Goal: Communication & Community: Answer question/provide support

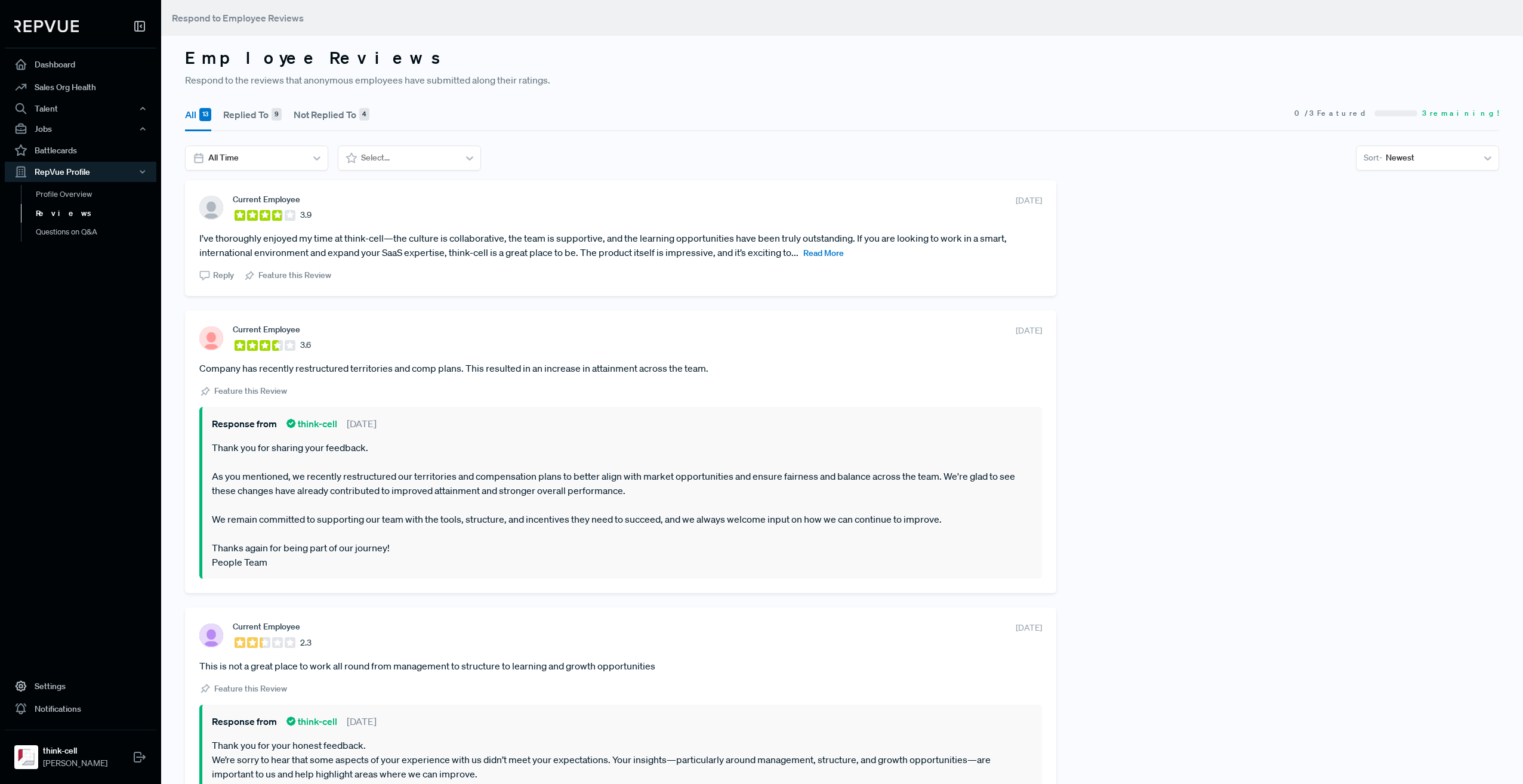
click at [832, 251] on span "Read More" at bounding box center [824, 252] width 41 height 11
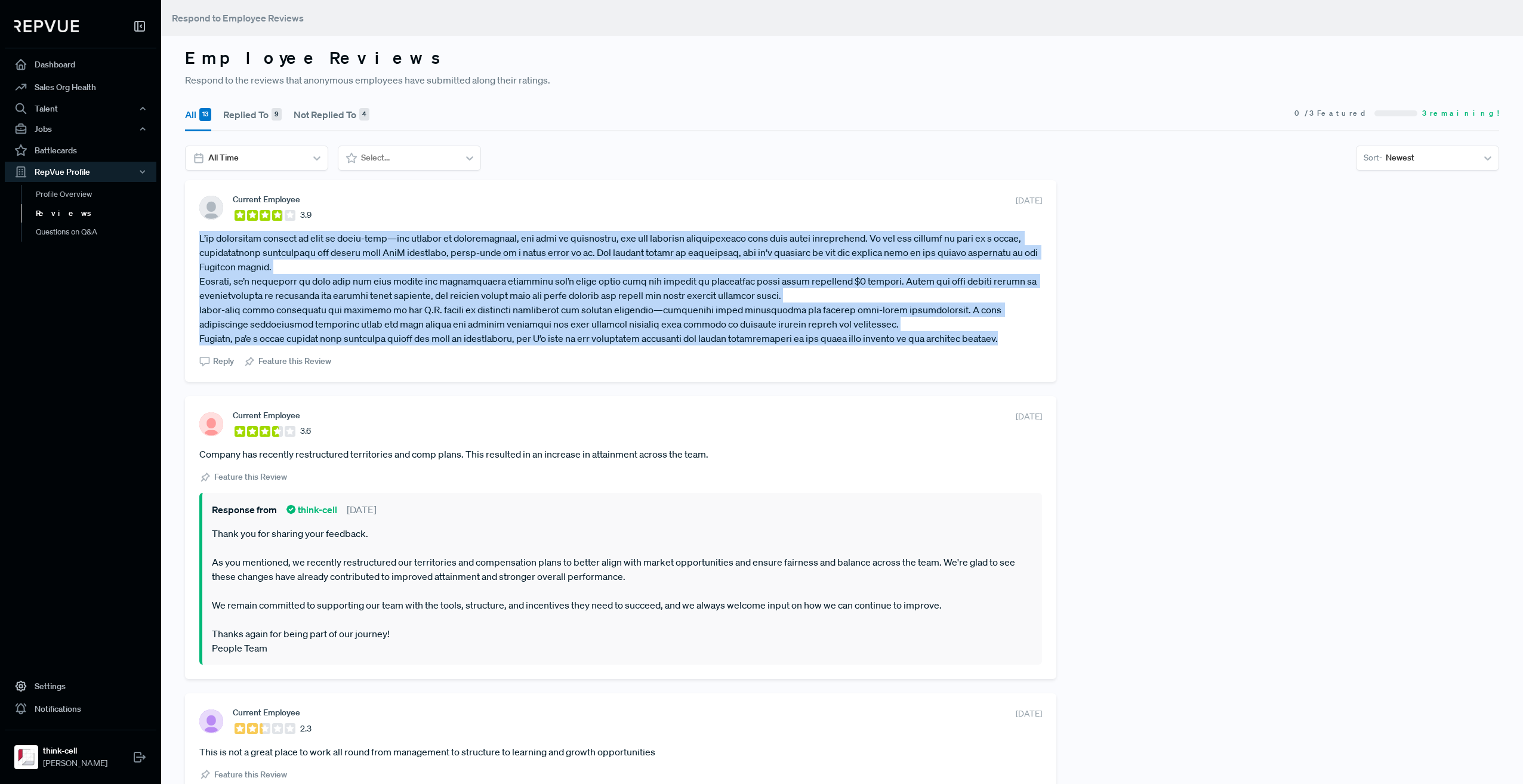
drag, startPoint x: 198, startPoint y: 236, endPoint x: 1010, endPoint y: 339, distance: 818.5
click at [1010, 339] on div "Current Employee 3.9 [DATE] Reply Feature this Review" at bounding box center [620, 281] width 872 height 202
copy article "L’ip dolorsitam consect ad elit se doeiu-temp—inc utlabor et doloremagnaal, eni…"
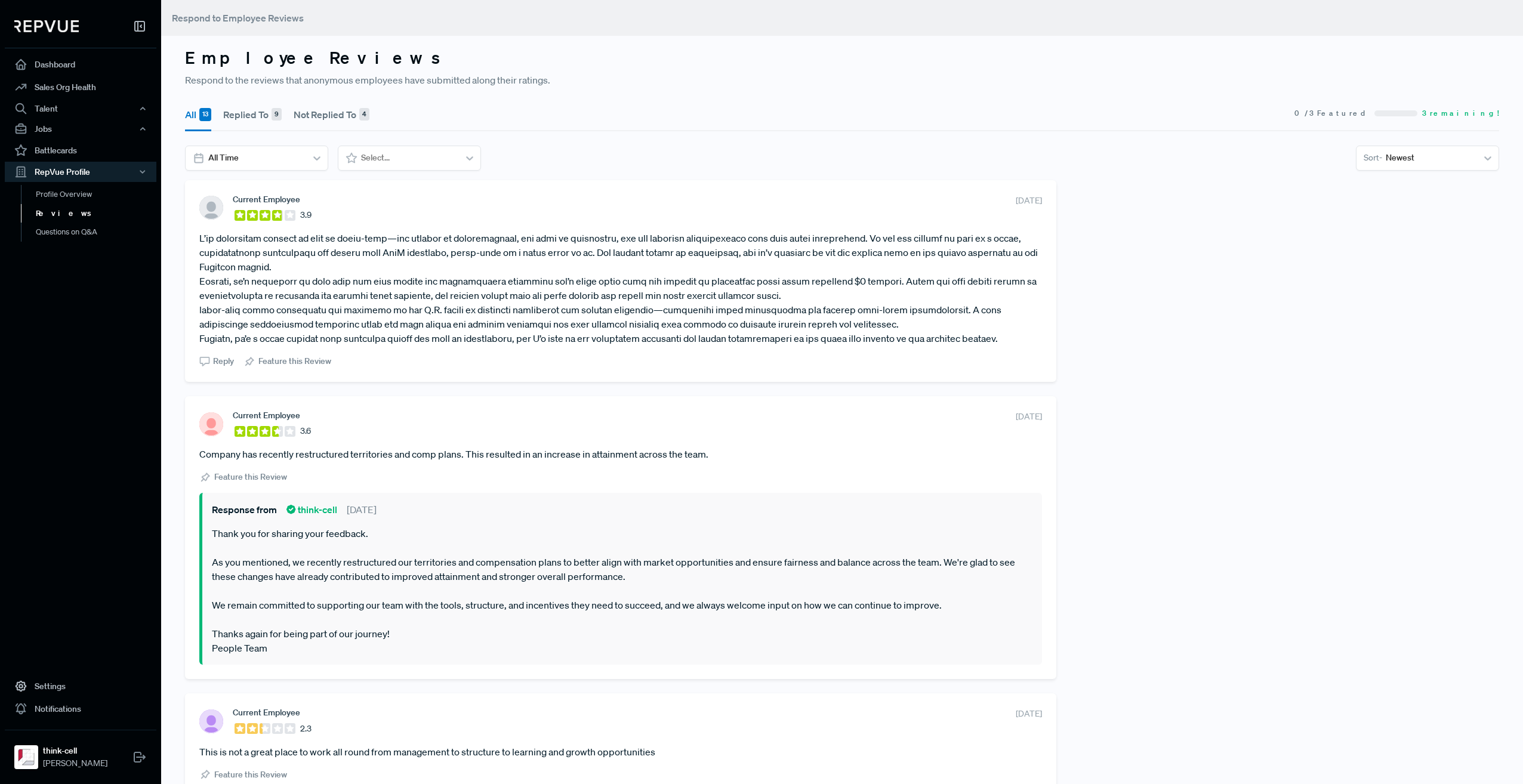
click at [222, 361] on span "Reply" at bounding box center [224, 361] width 21 height 13
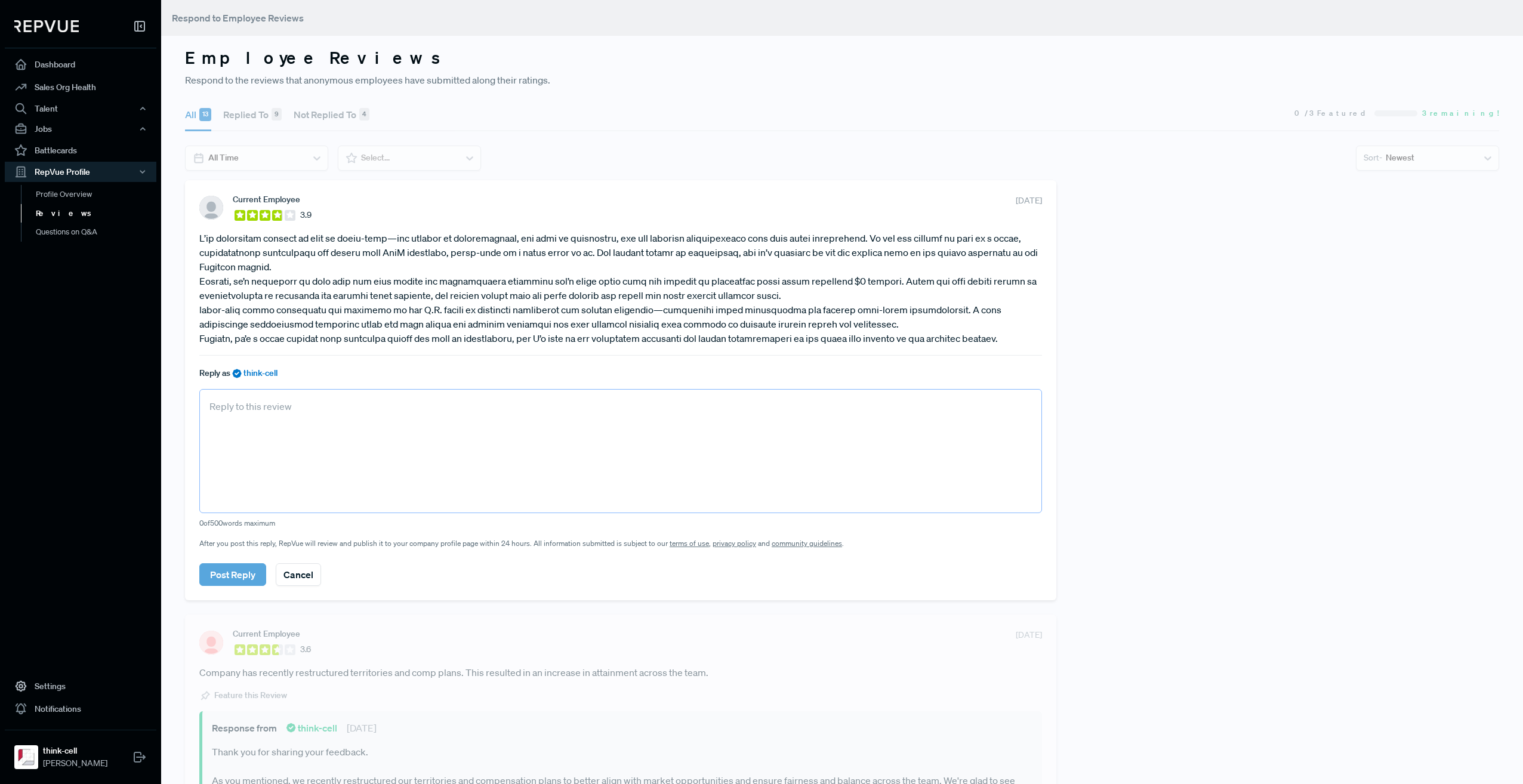
click at [598, 432] on textarea at bounding box center [620, 450] width 843 height 124
paste textarea "We’re excited to hear that you’ve enjoyed our collaborative culture, supportive…"
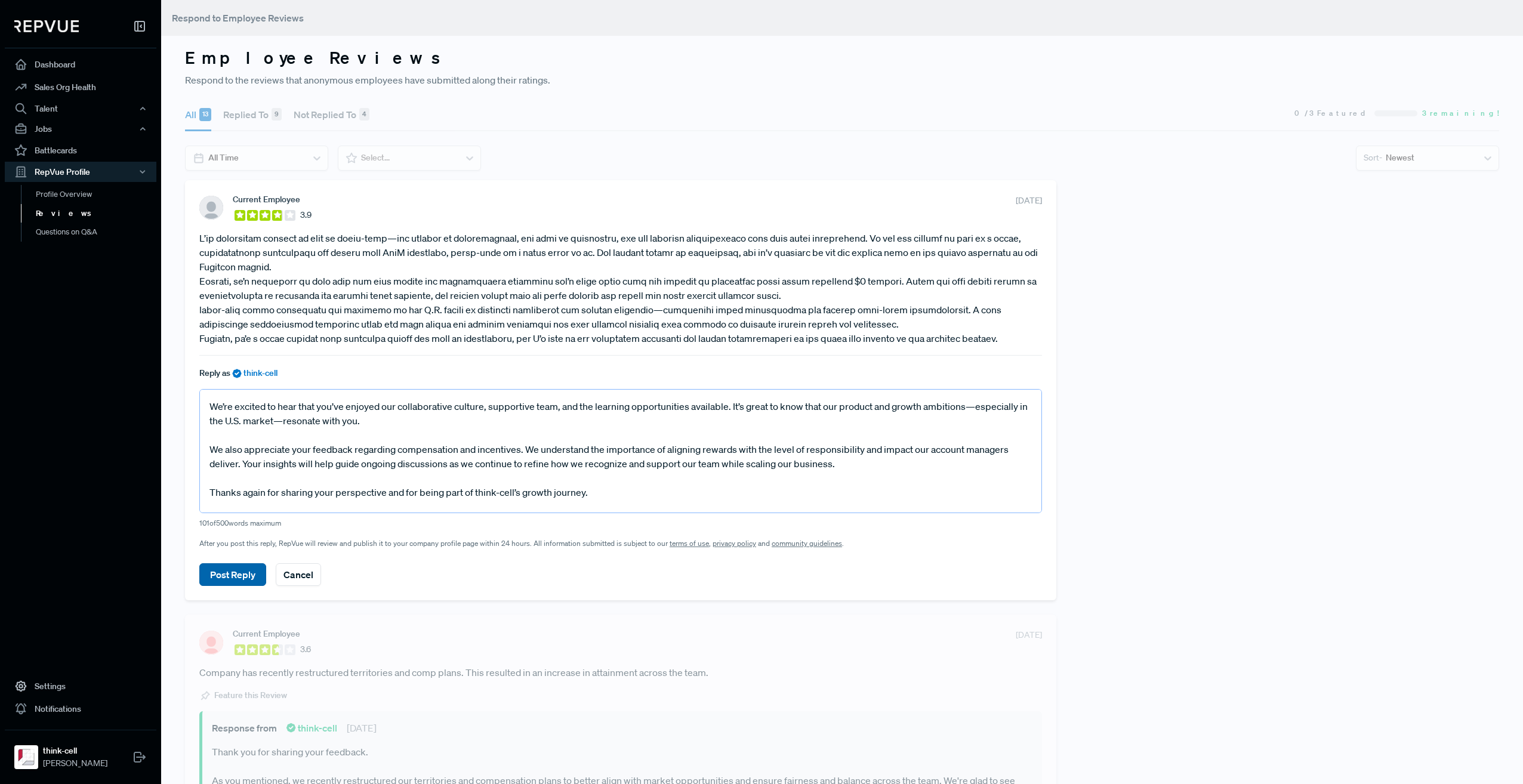
type textarea "We’re excited to hear that you’ve enjoyed our collaborative culture, supportive…"
click at [256, 575] on button "Post Reply" at bounding box center [232, 574] width 67 height 23
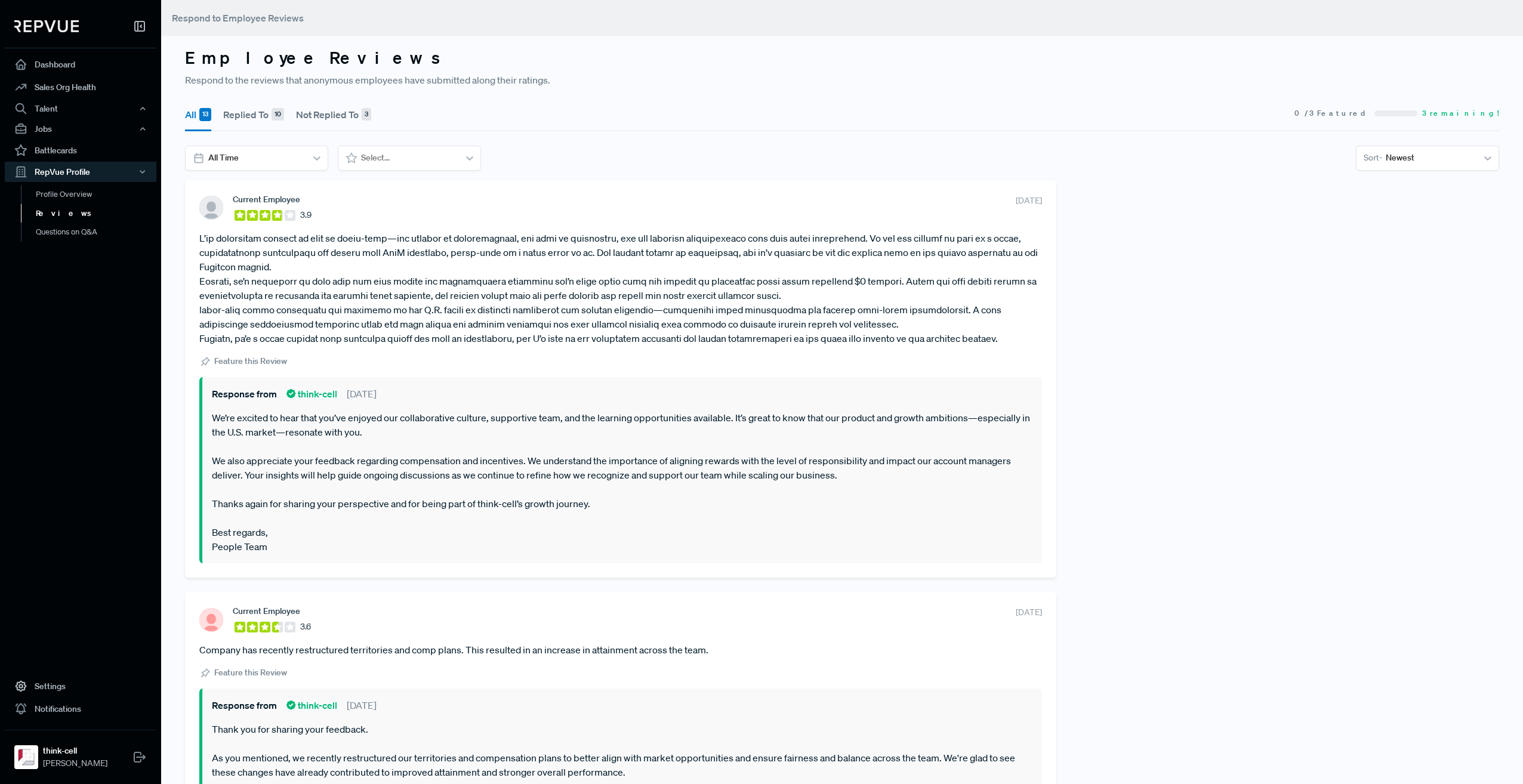
drag, startPoint x: 782, startPoint y: 119, endPoint x: 728, endPoint y: 119, distance: 54.0
click at [782, 119] on section "All 13 Replied To 10 Not Replied To 3 0 / 3 Featured 3 remaining!" at bounding box center [842, 113] width 1315 height 35
click at [52, 69] on link "Dashboard" at bounding box center [80, 64] width 152 height 23
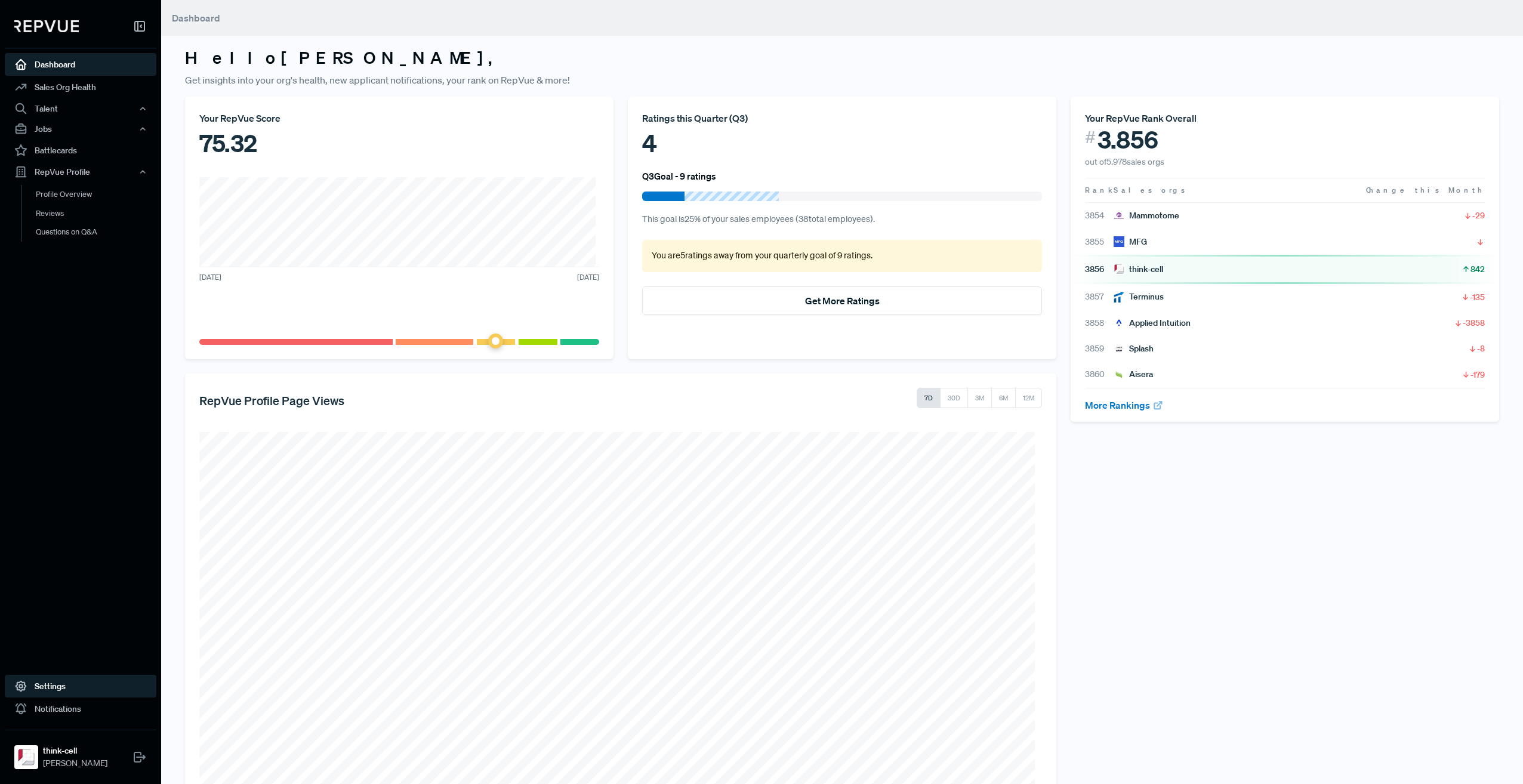
click at [70, 683] on link "Settings" at bounding box center [80, 686] width 152 height 23
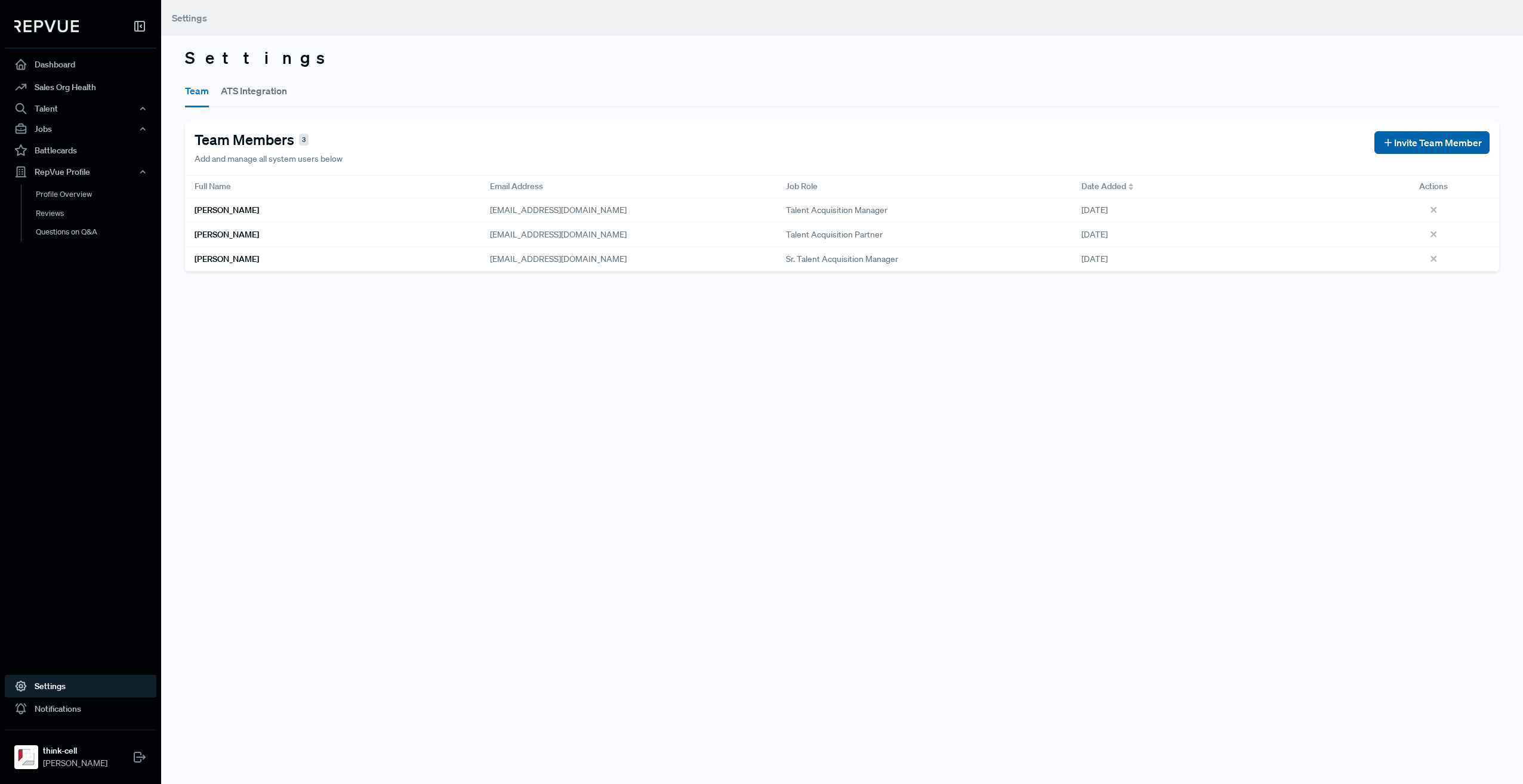
click at [1416, 141] on span "Invite Team Member" at bounding box center [1438, 142] width 88 height 14
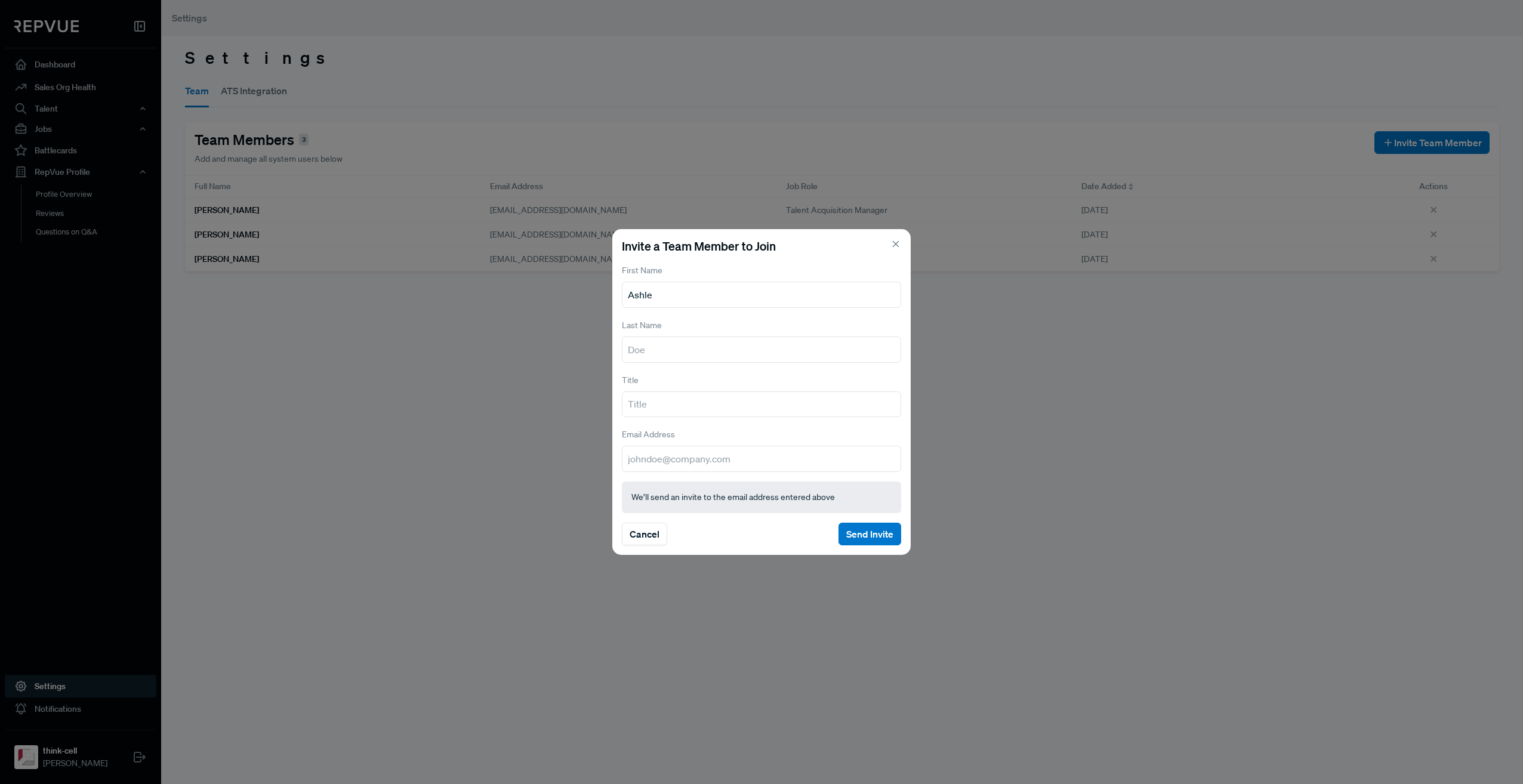
type input "[PERSON_NAME]"
type input "[PERSON_NAME][EMAIL_ADDRESS][PERSON_NAME][DOMAIN_NAME]"
type input "[PERSON_NAME]"
drag, startPoint x: 751, startPoint y: 460, endPoint x: 583, endPoint y: 461, distance: 168.0
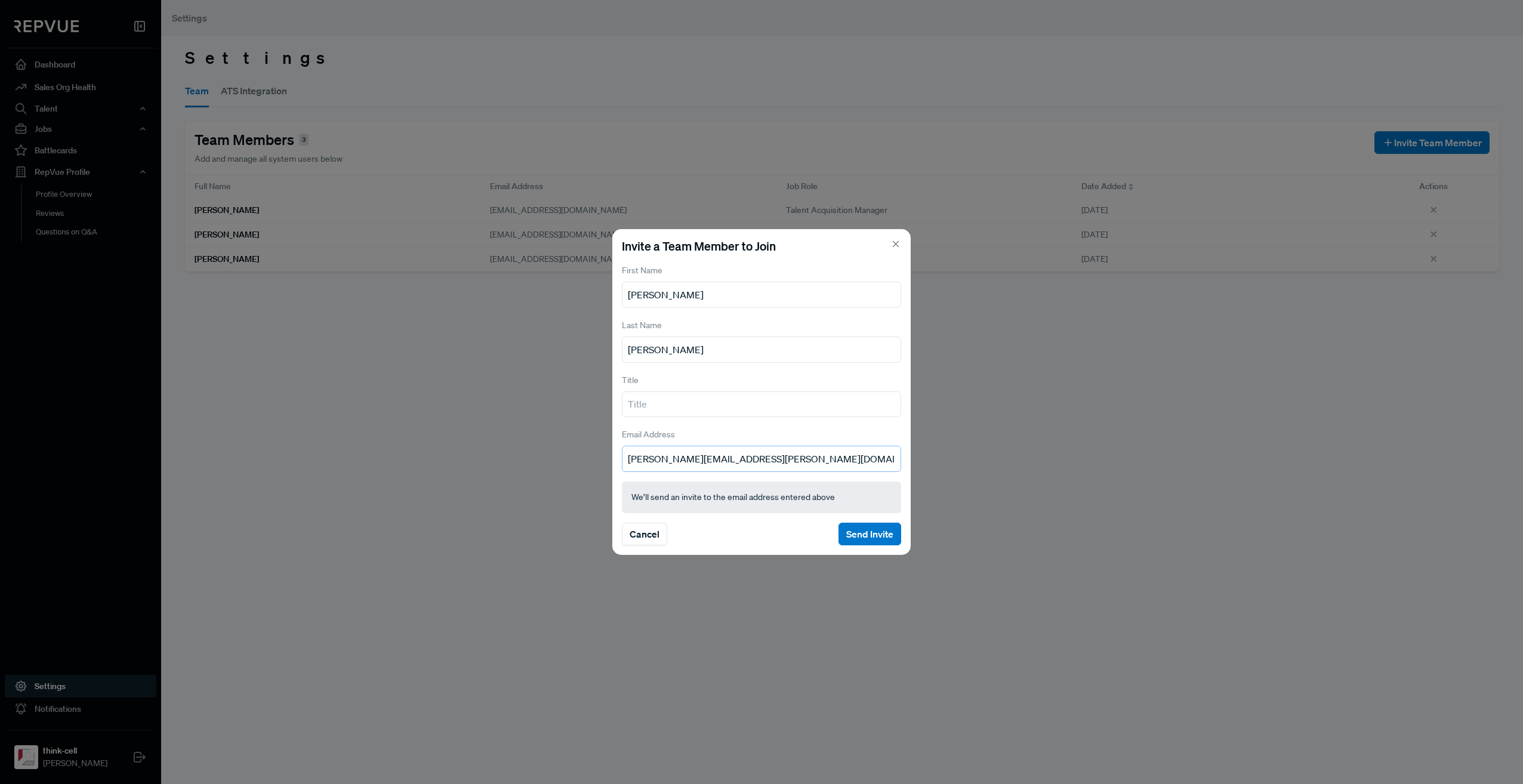
click at [583, 461] on div "Invite a Team Member to Join First Name [PERSON_NAME] Last Name [PERSON_NAME] T…" at bounding box center [762, 392] width 1523 height 784
click at [676, 460] on input "email" at bounding box center [762, 458] width 280 height 26
paste input "[EMAIL_ADDRESS][DOMAIN_NAME]"
type input "[EMAIL_ADDRESS][DOMAIN_NAME]"
click at [872, 536] on button "Send Invite" at bounding box center [870, 533] width 63 height 23
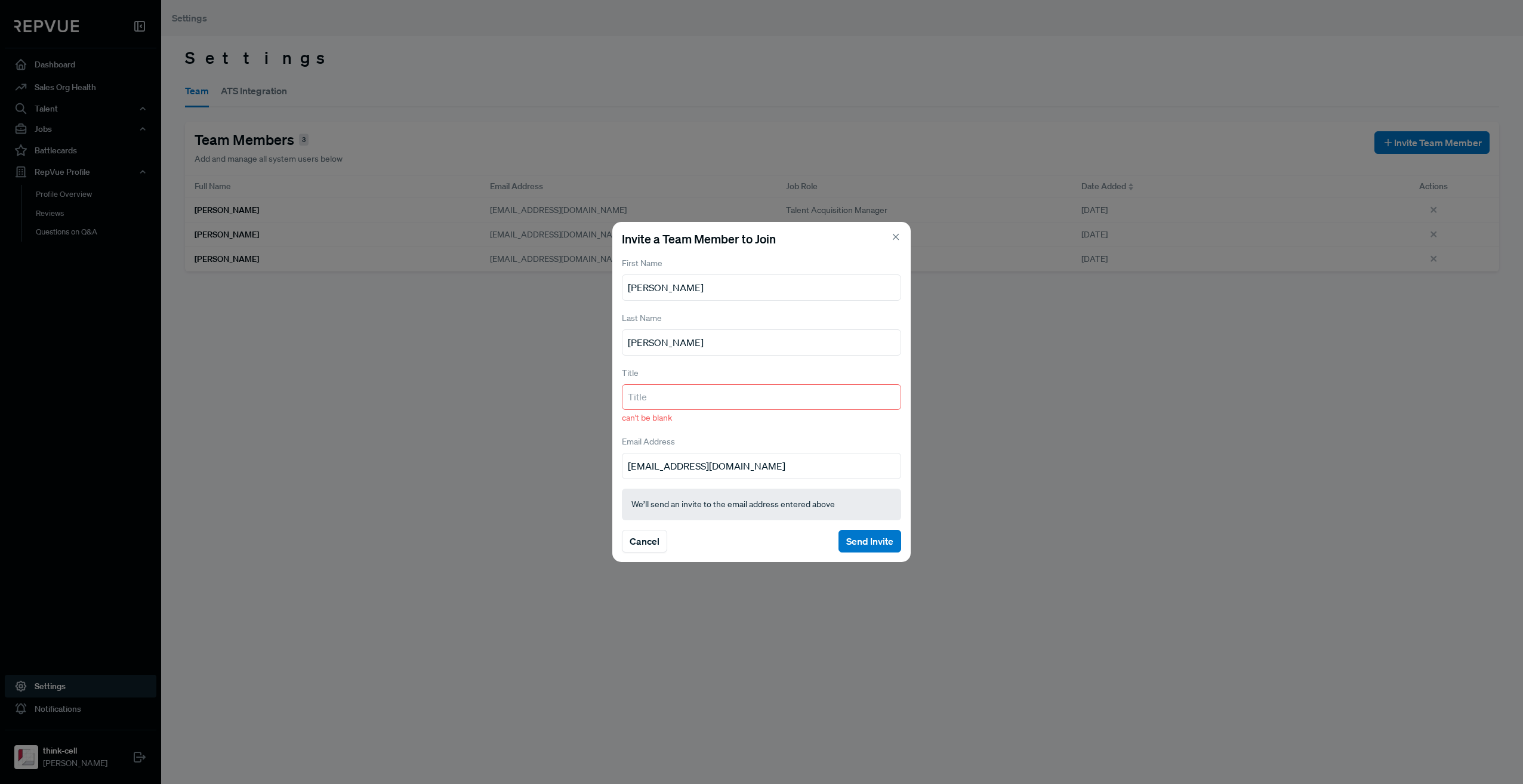
click at [680, 396] on input "text" at bounding box center [762, 397] width 280 height 26
click at [696, 395] on input "text" at bounding box center [762, 397] width 280 height 26
paste input "Senior People and Operations Manager"
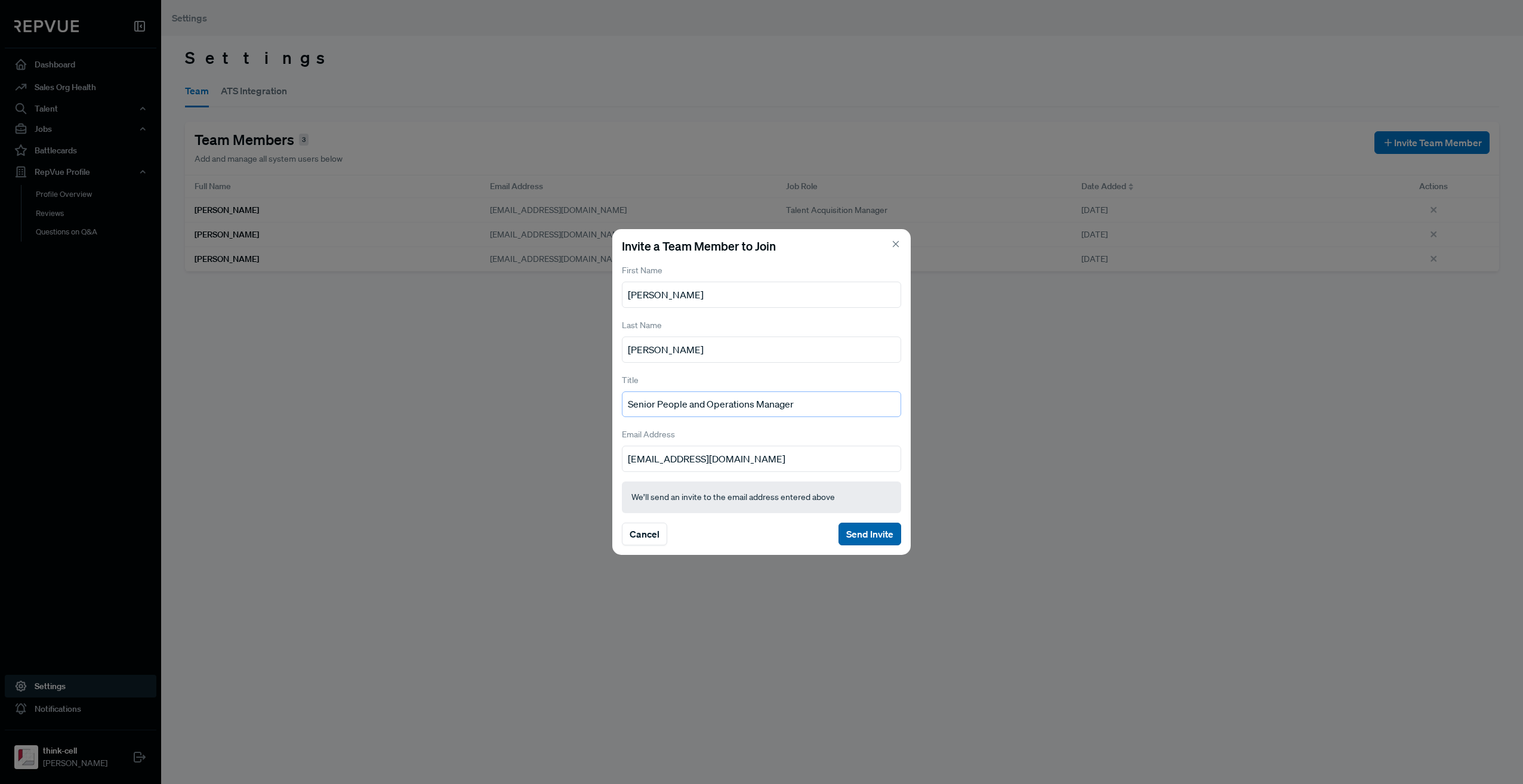
type input "Senior People and Operations Manager"
click at [878, 535] on button "Send Invite" at bounding box center [870, 533] width 63 height 23
